Goal: Obtain resource: Download file/media

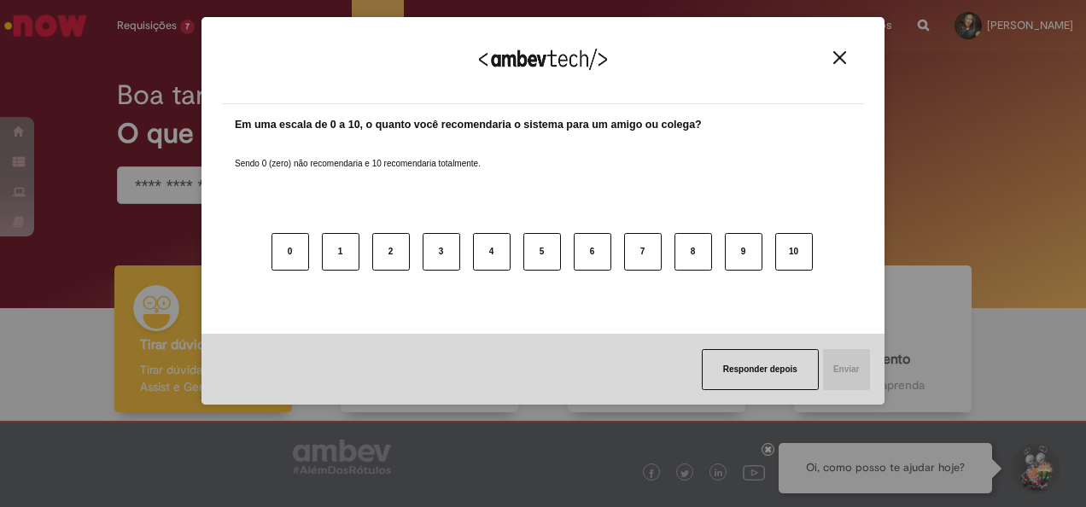
click at [854, 57] on div "Agradecemos seu feedback!" at bounding box center [543, 71] width 642 height 67
click at [841, 58] on img "Close" at bounding box center [839, 57] width 13 height 13
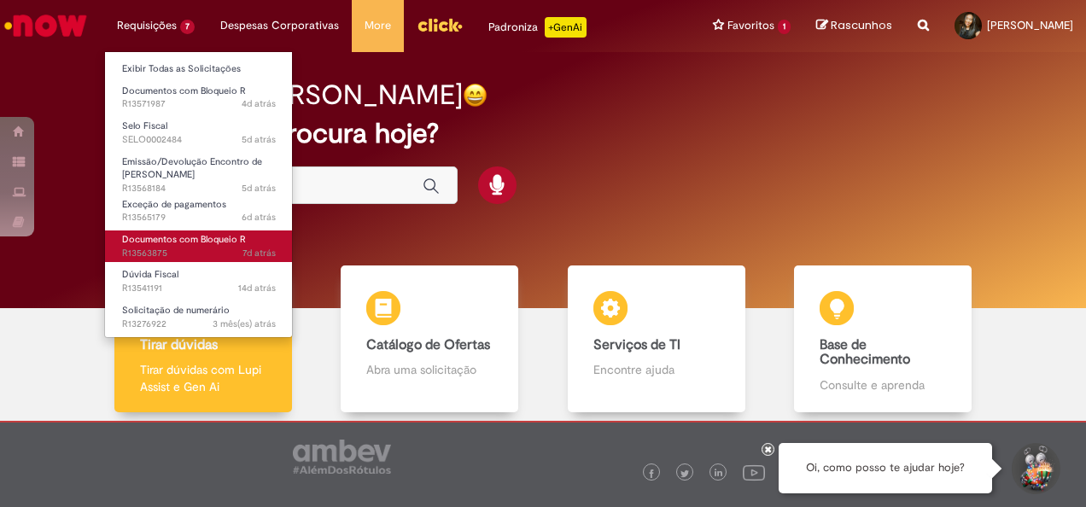
click at [174, 243] on span "Documentos com Bloqueio R" at bounding box center [184, 239] width 124 height 13
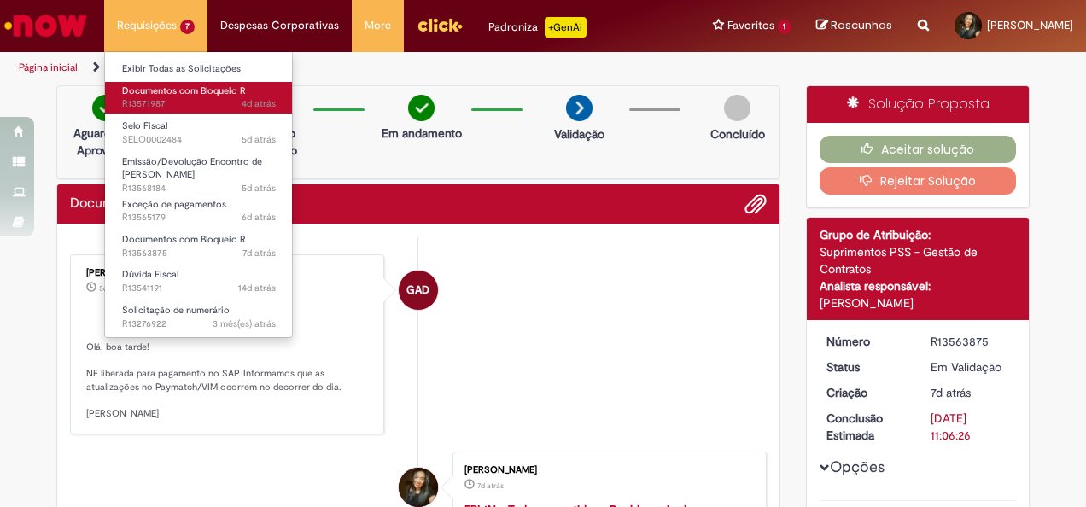
click at [184, 92] on span "Documentos com Bloqueio R" at bounding box center [184, 91] width 124 height 13
click at [188, 97] on link "Documentos com Bloqueio R 4d atrás 4 dias atrás R13571987" at bounding box center [199, 98] width 188 height 32
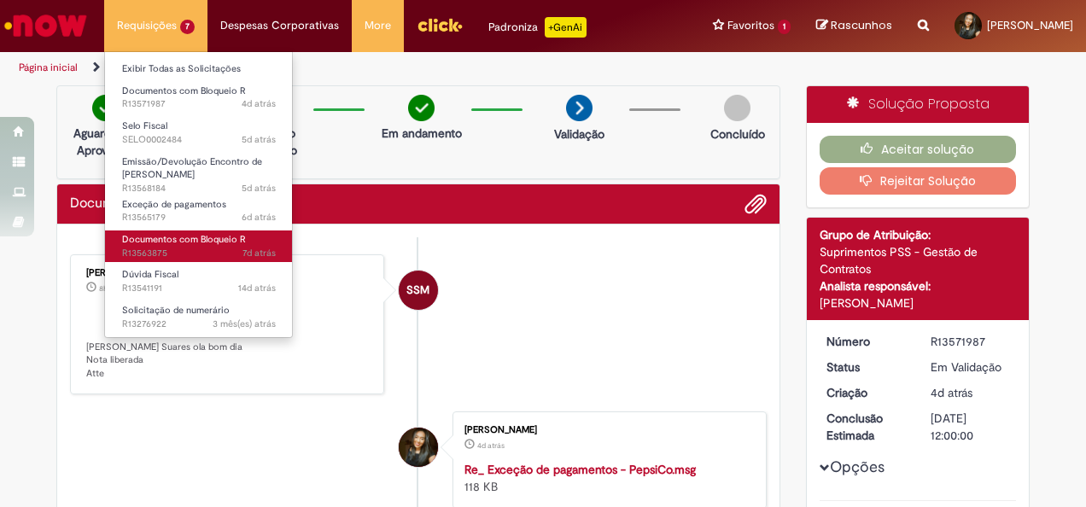
click at [195, 245] on span "Documentos com Bloqueio R" at bounding box center [184, 239] width 124 height 13
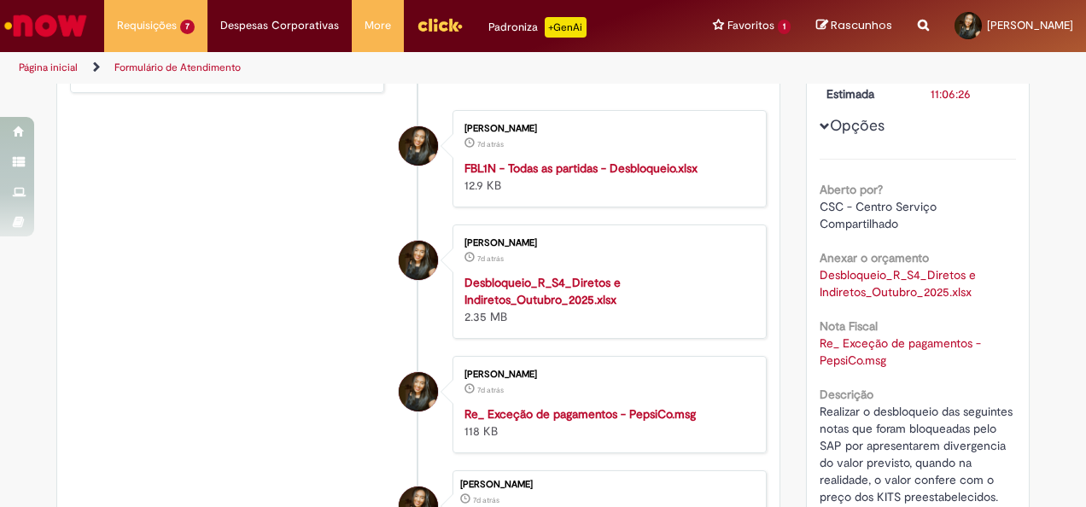
scroll to position [427, 0]
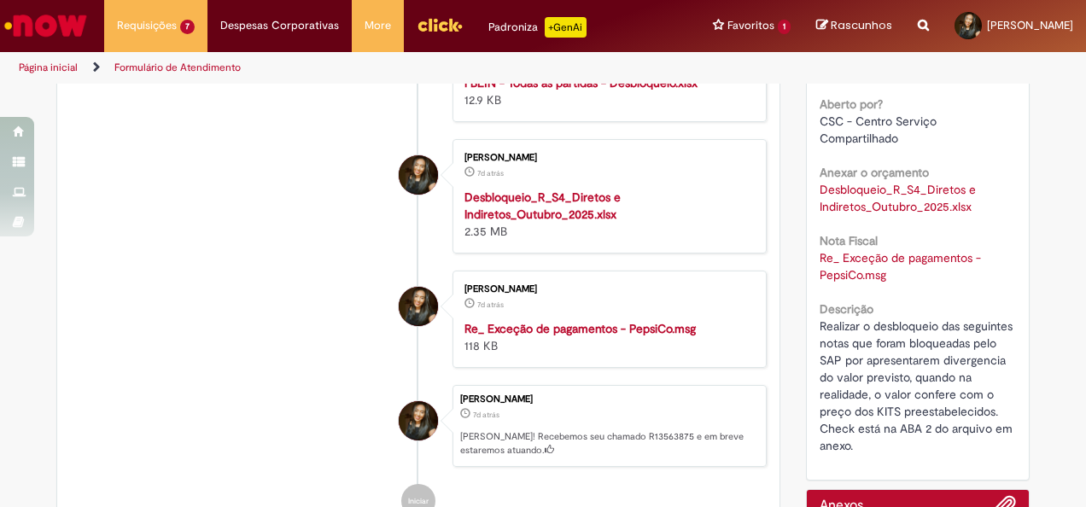
click at [566, 222] on strong "Desbloqueio_R_S4_Diretos e Indiretos_Outubro_2025.xlsx" at bounding box center [542, 206] width 156 height 32
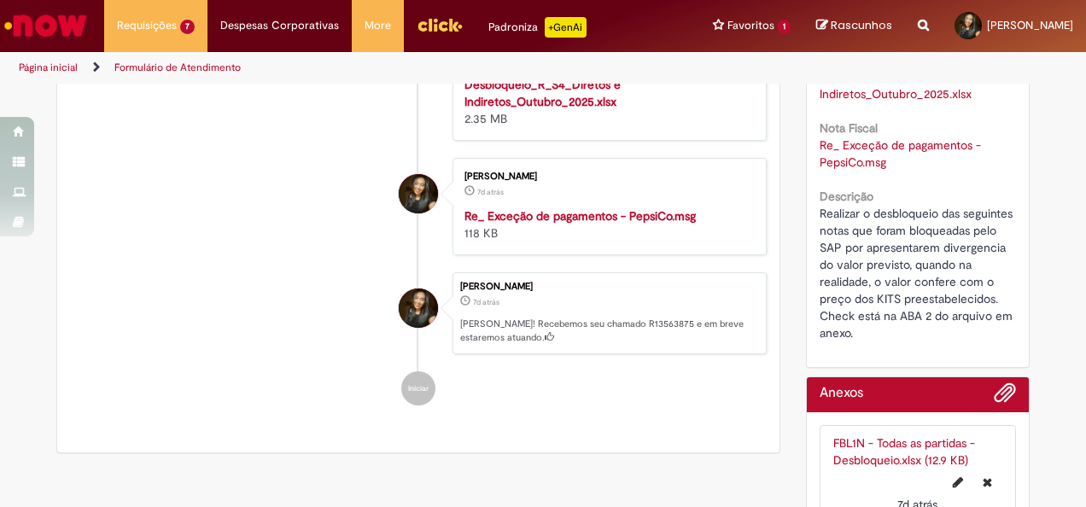
scroll to position [598, 0]
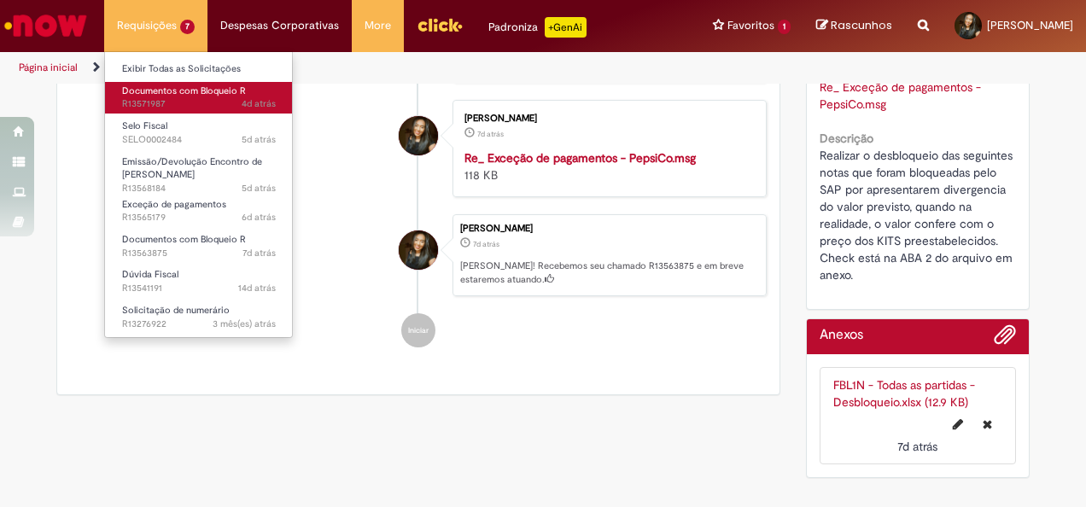
click at [166, 85] on span "Documentos com Bloqueio R" at bounding box center [184, 91] width 124 height 13
click at [164, 99] on span "4d atrás 4 dias atrás R13571987" at bounding box center [199, 104] width 154 height 14
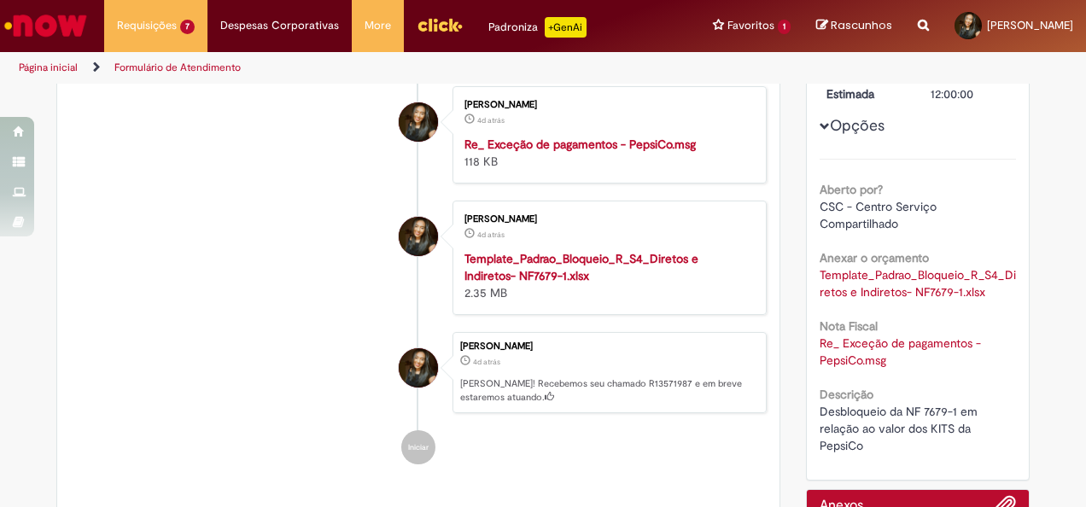
scroll to position [439, 0]
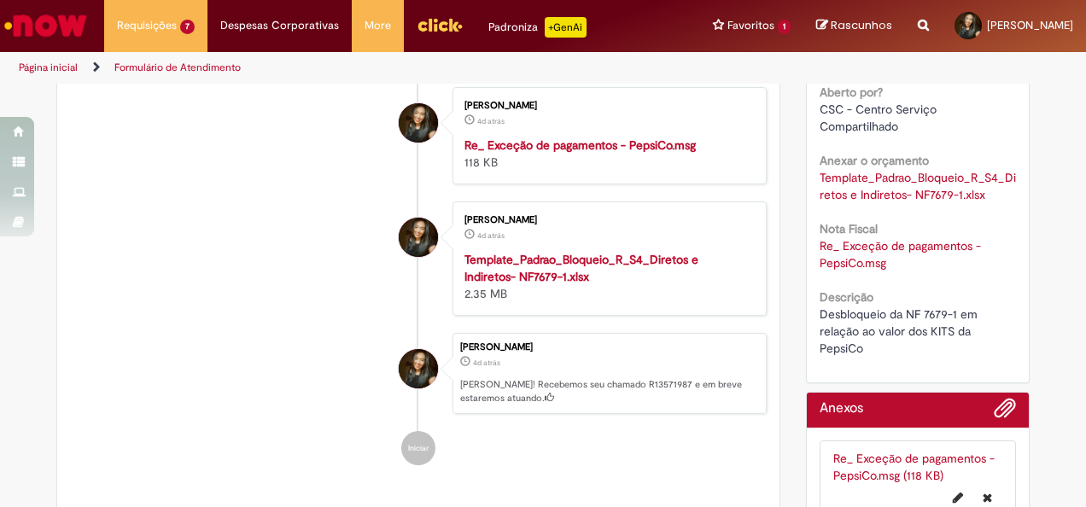
click at [553, 284] on strong "Template_Padrao_Bloqueio_R_S4_Diretos e Indiretos- NF7679-1.xlsx" at bounding box center [581, 268] width 234 height 32
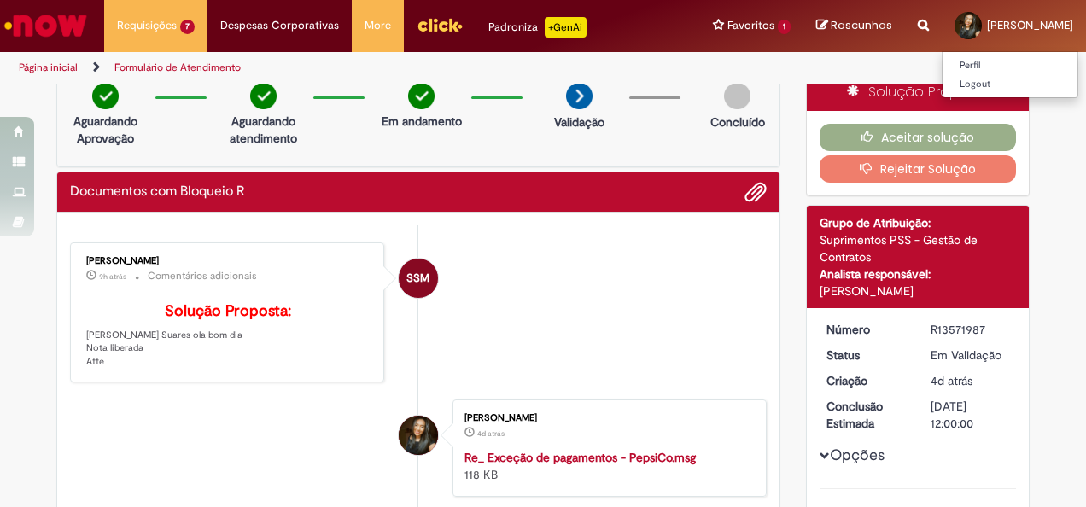
scroll to position [0, 0]
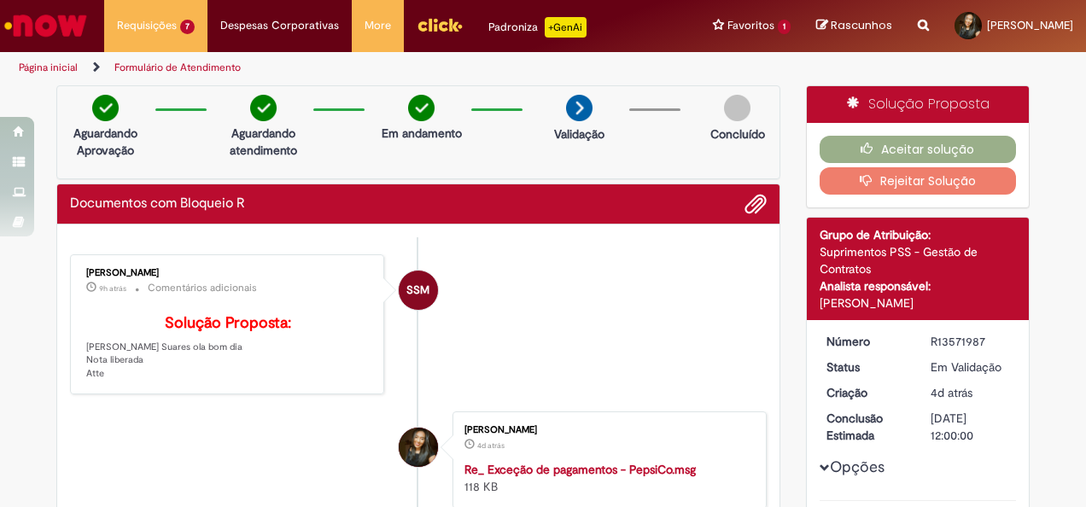
click at [607, 293] on li "SSM [PERSON_NAME] 9h atrás 9 horas atrás Comentários adicionais Solução Propost…" at bounding box center [418, 324] width 697 height 140
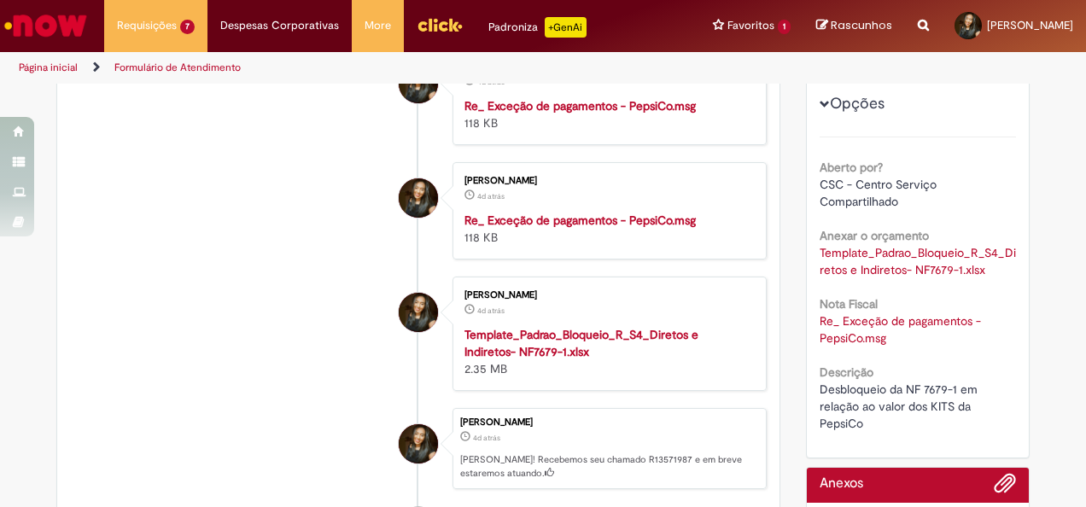
scroll to position [341, 0]
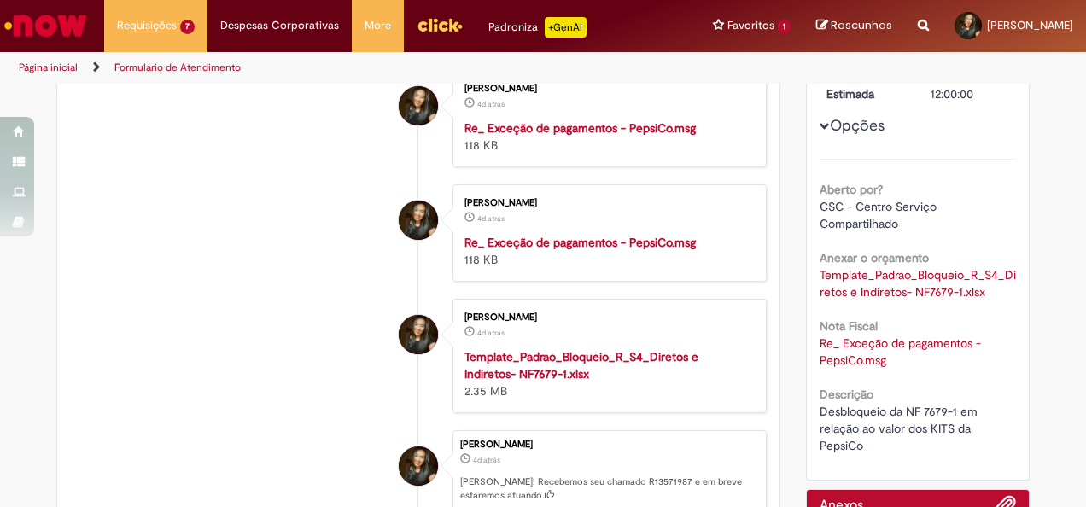
click at [485, 379] on strong "Template_Padrao_Bloqueio_R_S4_Diretos e Indiretos- NF7679-1.xlsx" at bounding box center [581, 365] width 234 height 32
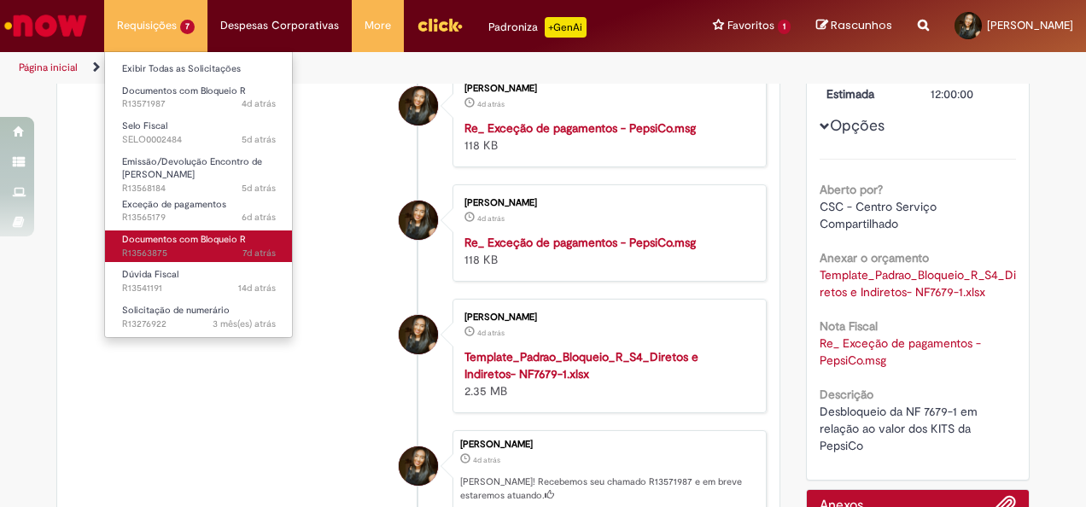
click at [207, 243] on span "Documentos com Bloqueio R" at bounding box center [184, 239] width 124 height 13
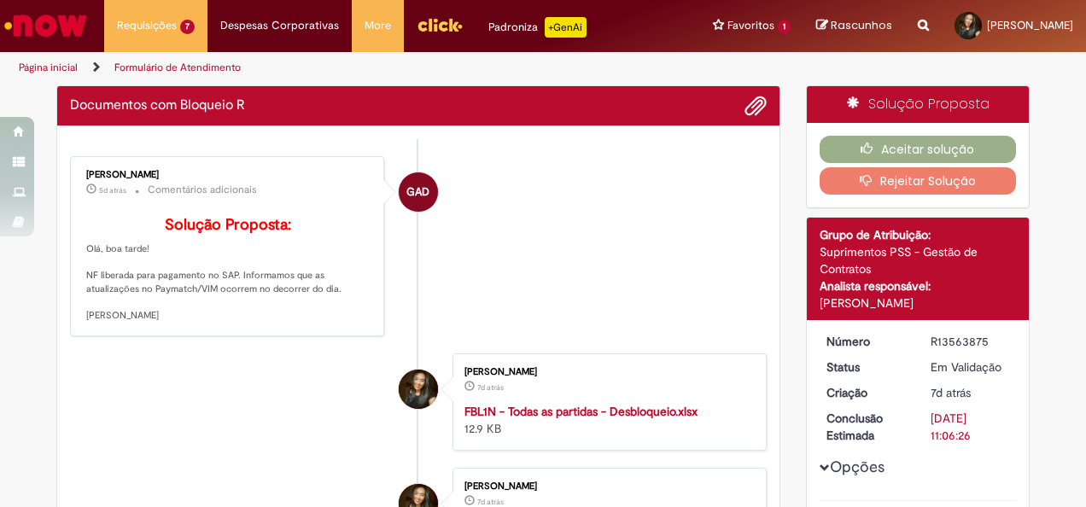
click at [547, 306] on li "GAD [PERSON_NAME] 5d atrás 5 dias atrás Comentários adicionais Solução Proposta…" at bounding box center [418, 246] width 697 height 180
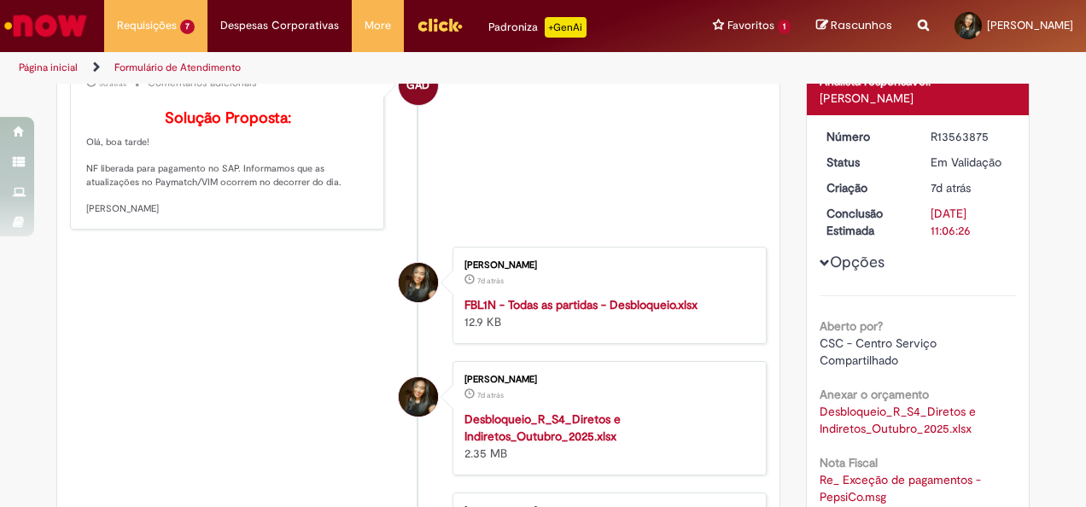
scroll to position [183, 0]
